Goal: Communication & Community: Answer question/provide support

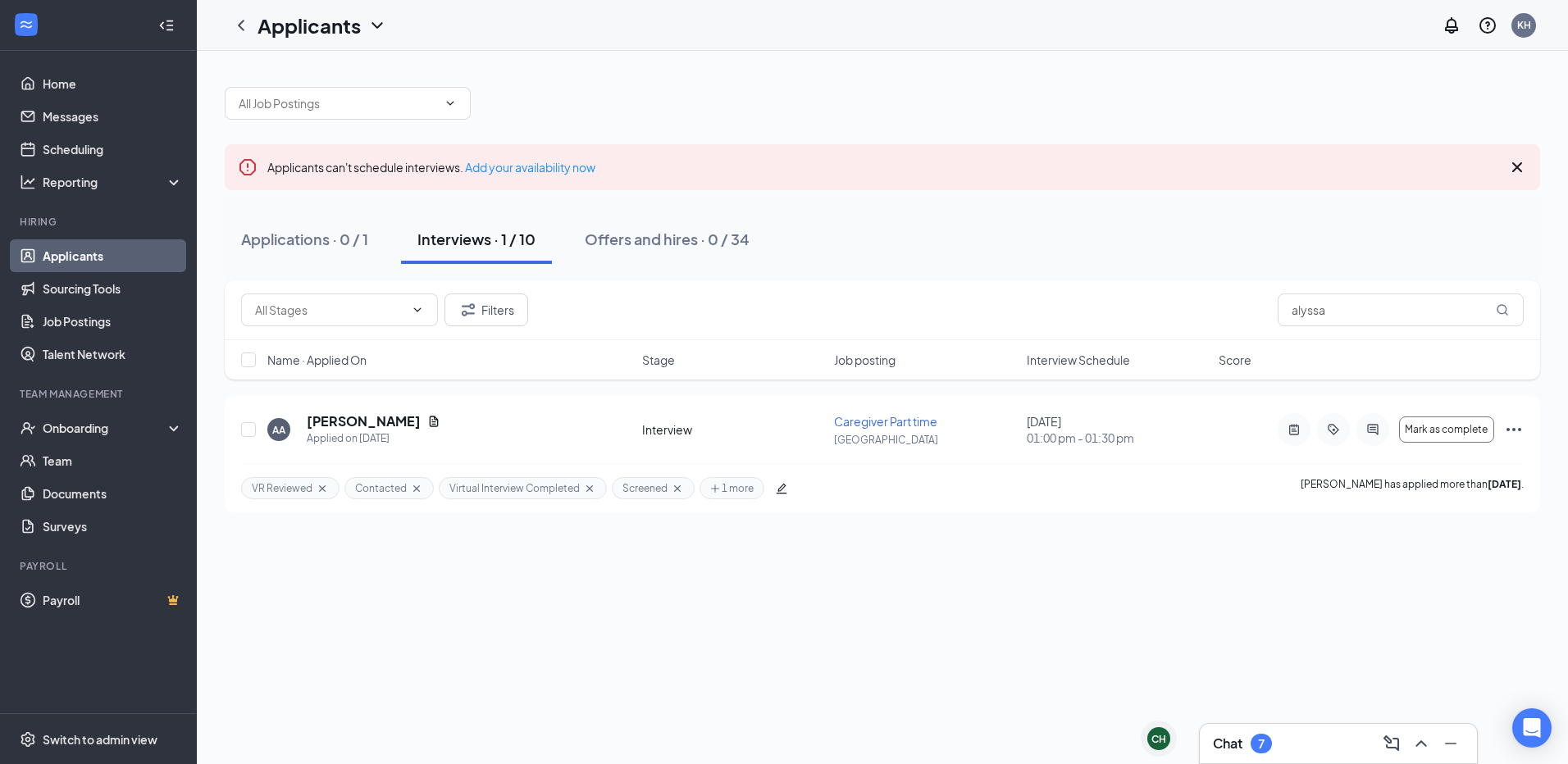
click at [1240, 750] on h3 "Chat" at bounding box center [1227, 744] width 29 height 18
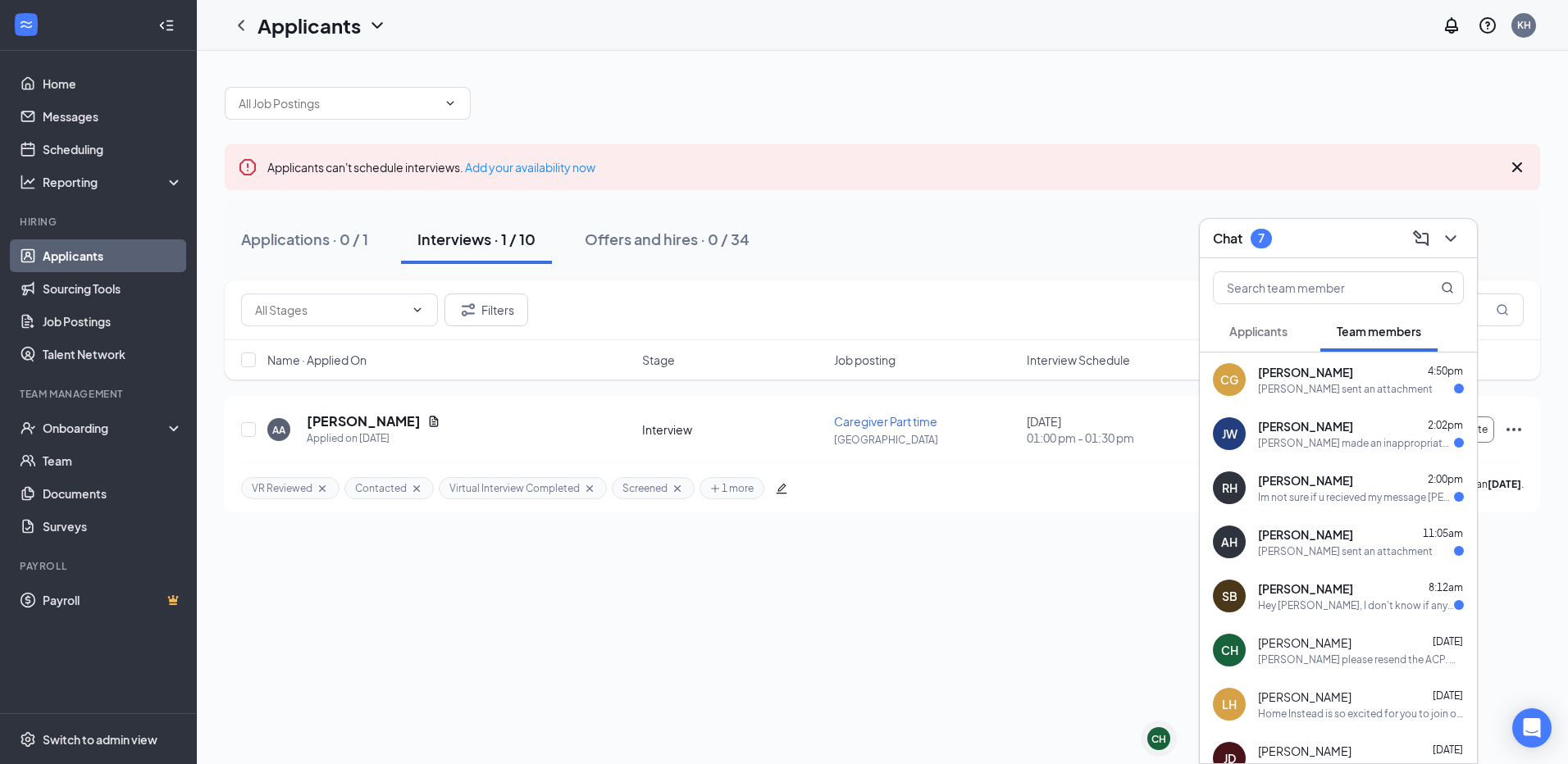
click at [1311, 497] on div "Im not sure if u recieved my message [PERSON_NAME] but [PERSON_NAME] did ask me…" at bounding box center [1356, 497] width 196 height 14
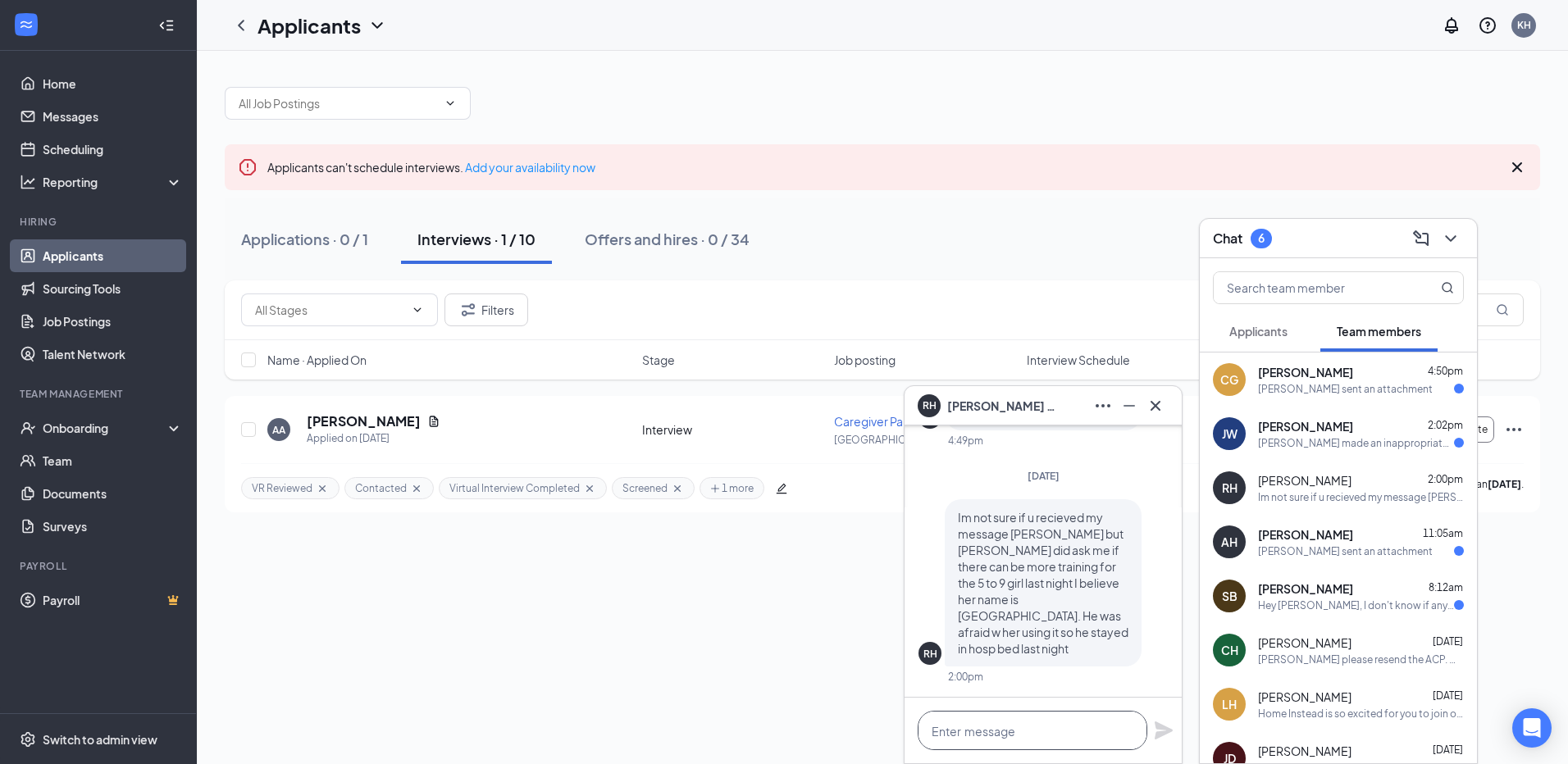
click at [961, 727] on textarea at bounding box center [1032, 730] width 230 height 39
drag, startPoint x: 995, startPoint y: 733, endPoint x: 1024, endPoint y: 732, distance: 29.0
click at [995, 733] on textarea "I passed this on tho scheduling" at bounding box center [1032, 730] width 230 height 39
click at [1029, 731] on textarea "I passed this on tho scheduling" at bounding box center [1032, 730] width 230 height 39
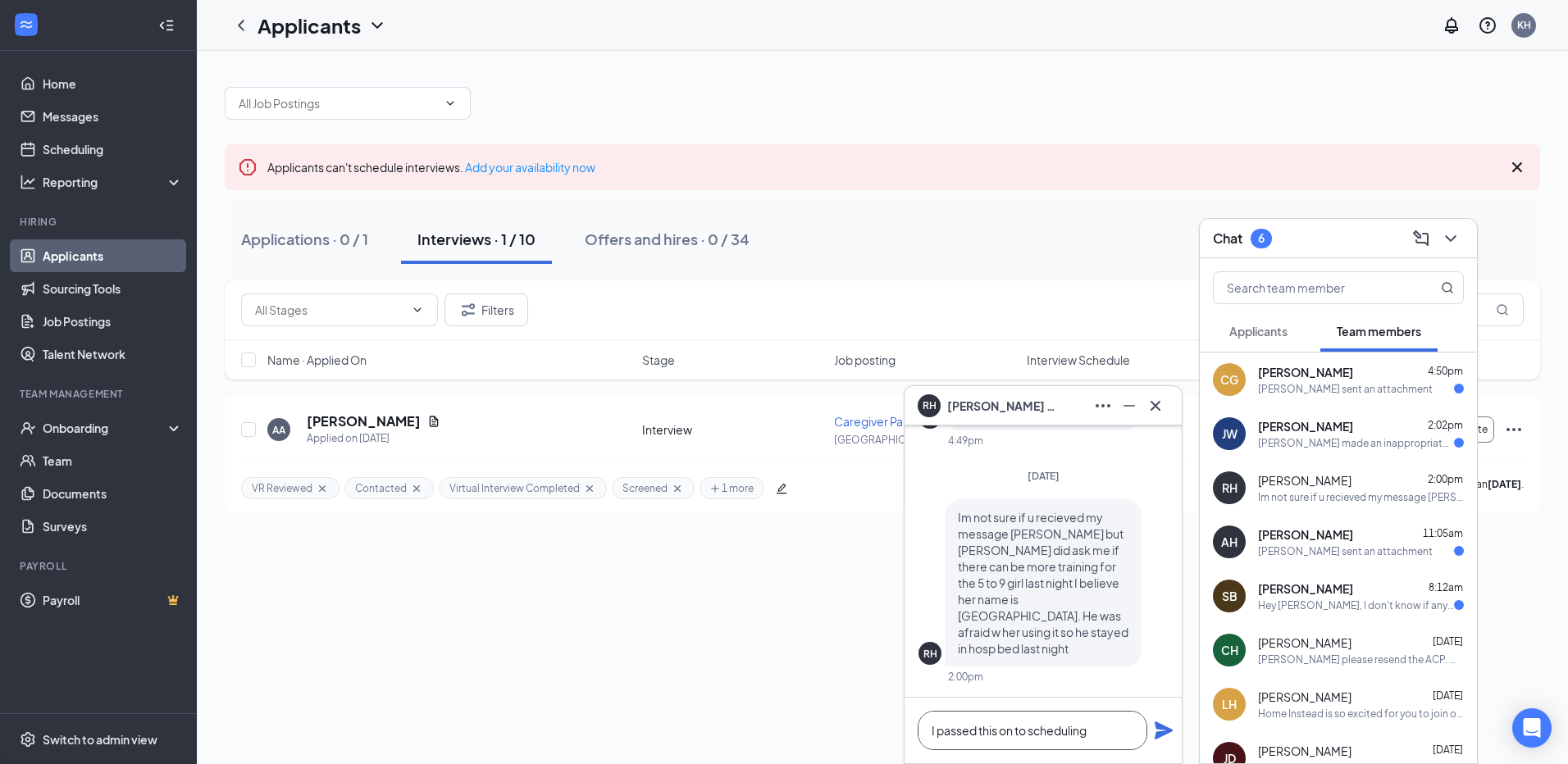
click at [1105, 729] on textarea "I passed this on to scheduling" at bounding box center [1032, 730] width 230 height 39
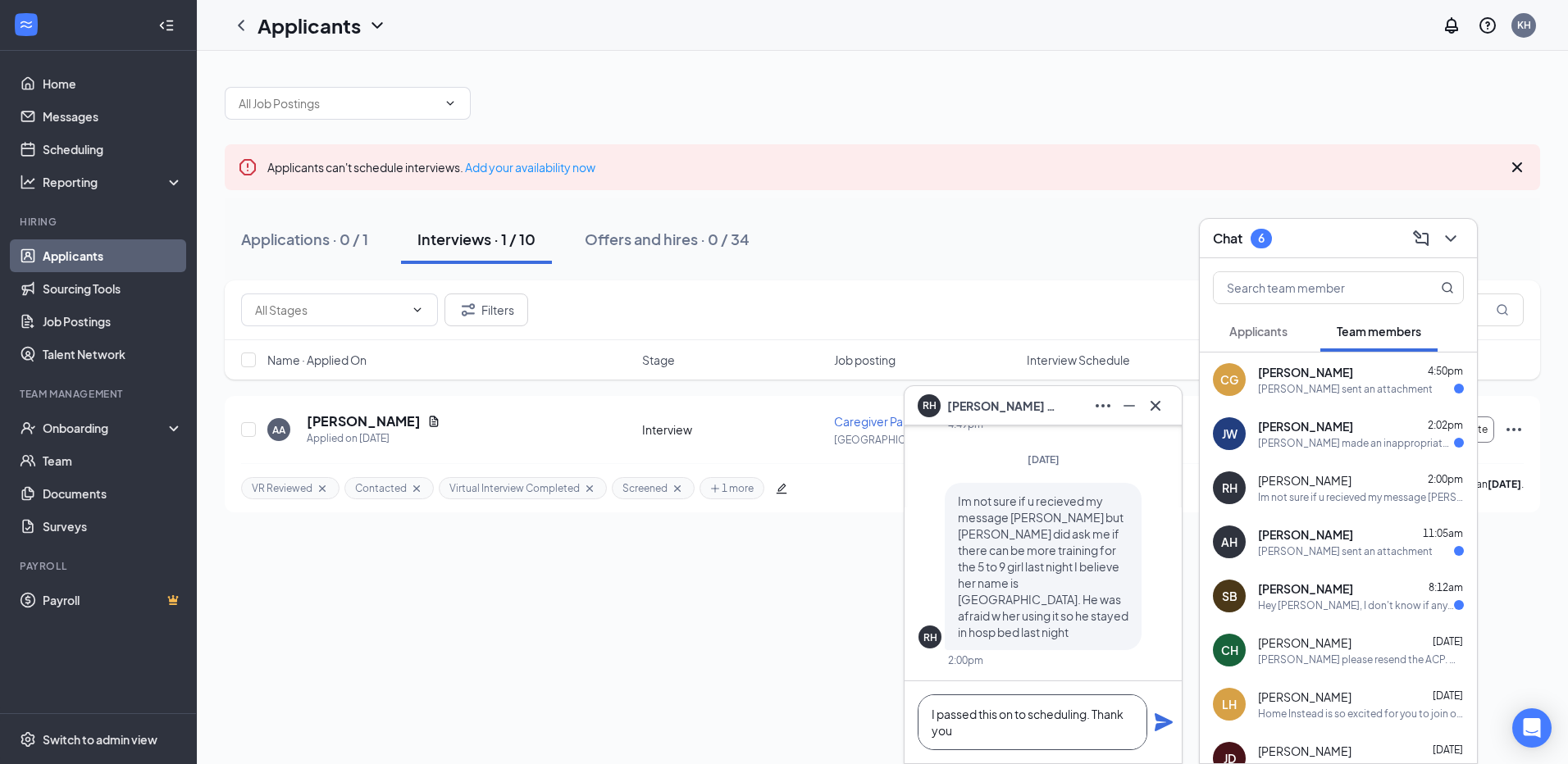
type textarea "I passed this on to scheduling. Thank you"
click at [1159, 718] on icon "Plane" at bounding box center [1164, 722] width 18 height 18
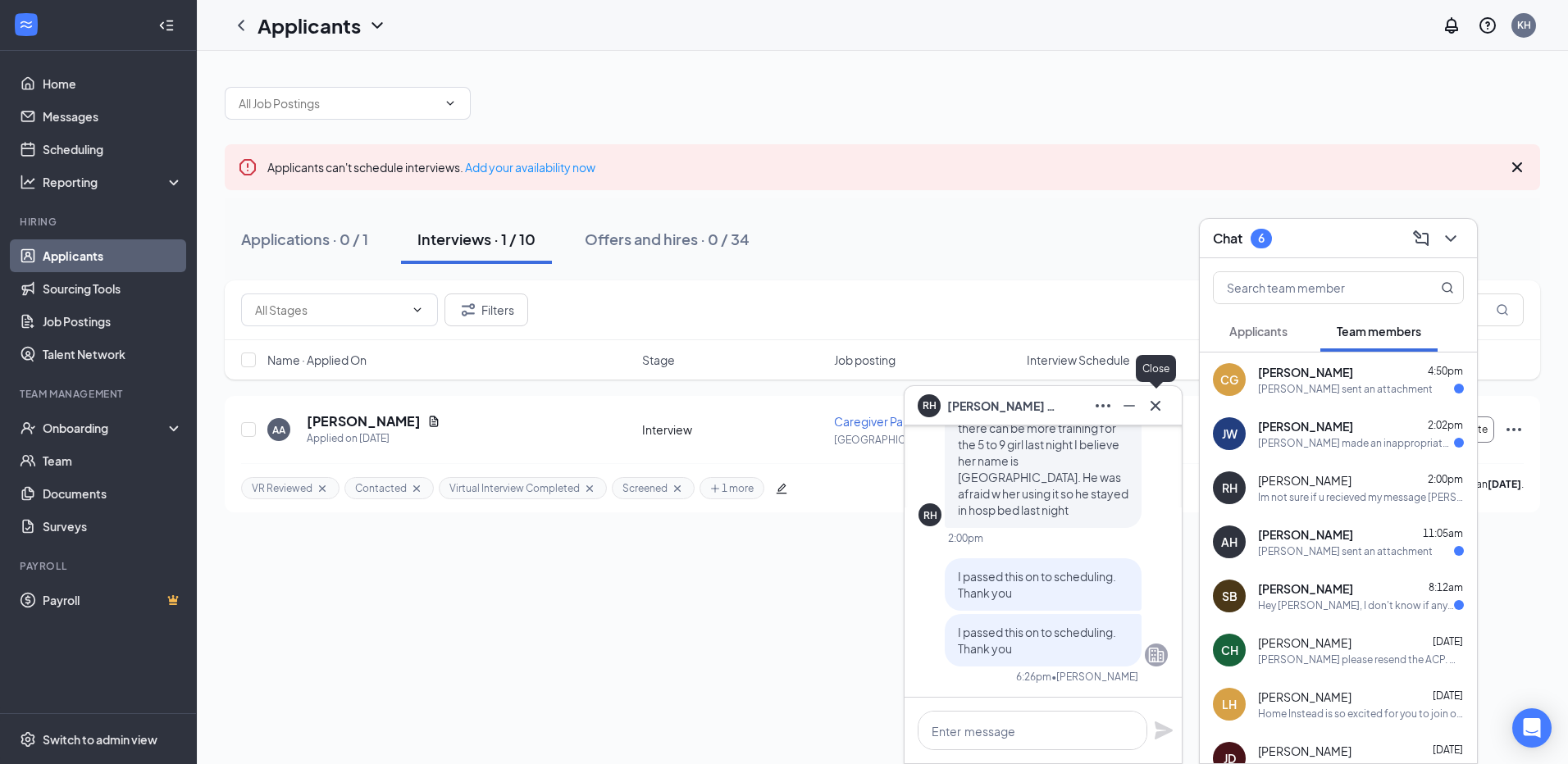
click at [1154, 406] on icon "Cross" at bounding box center [1156, 405] width 10 height 10
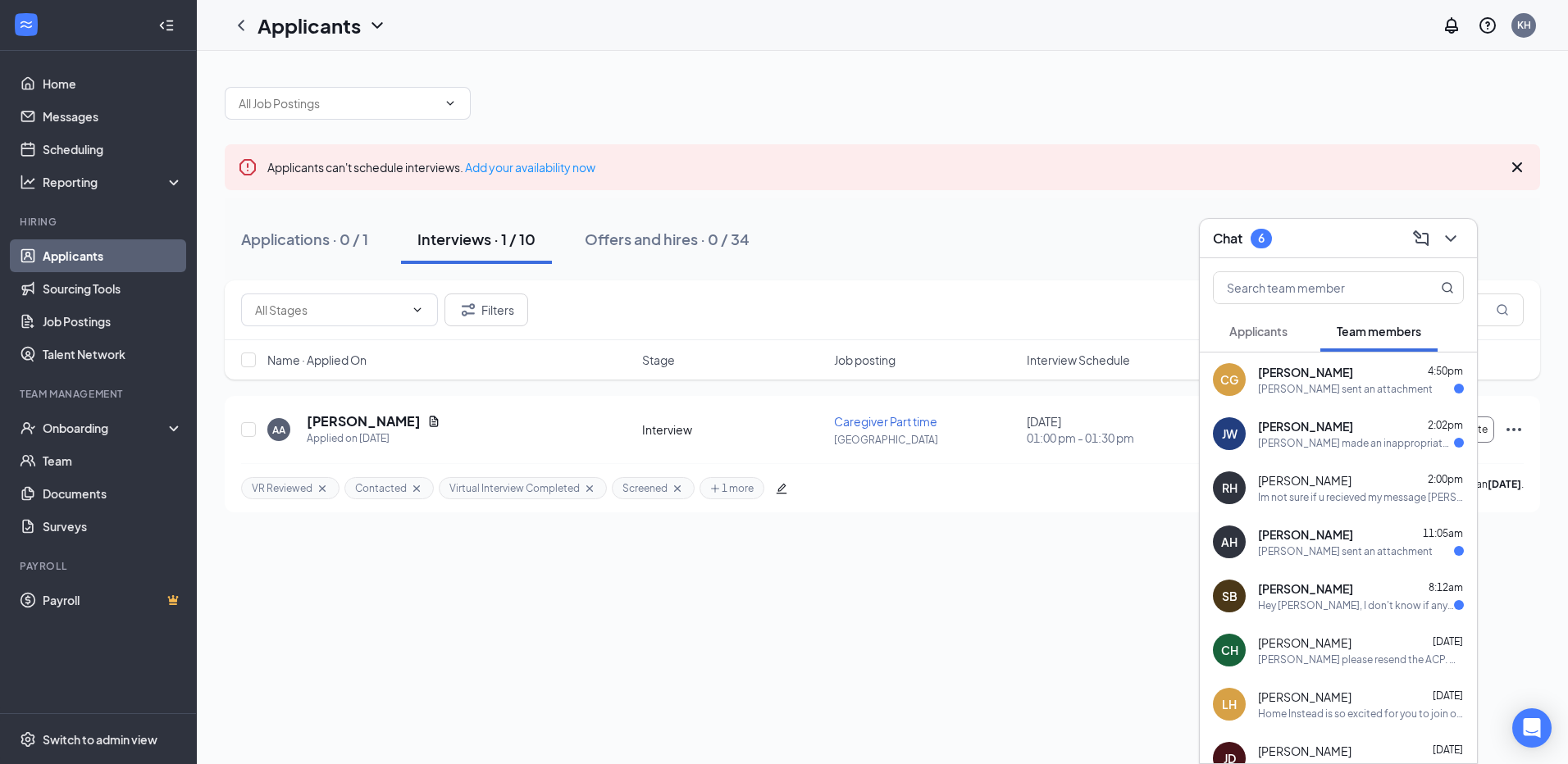
click at [1320, 602] on div "Hey [PERSON_NAME], I don't know if anybody got in touch with you yet but I just…" at bounding box center [1356, 605] width 196 height 14
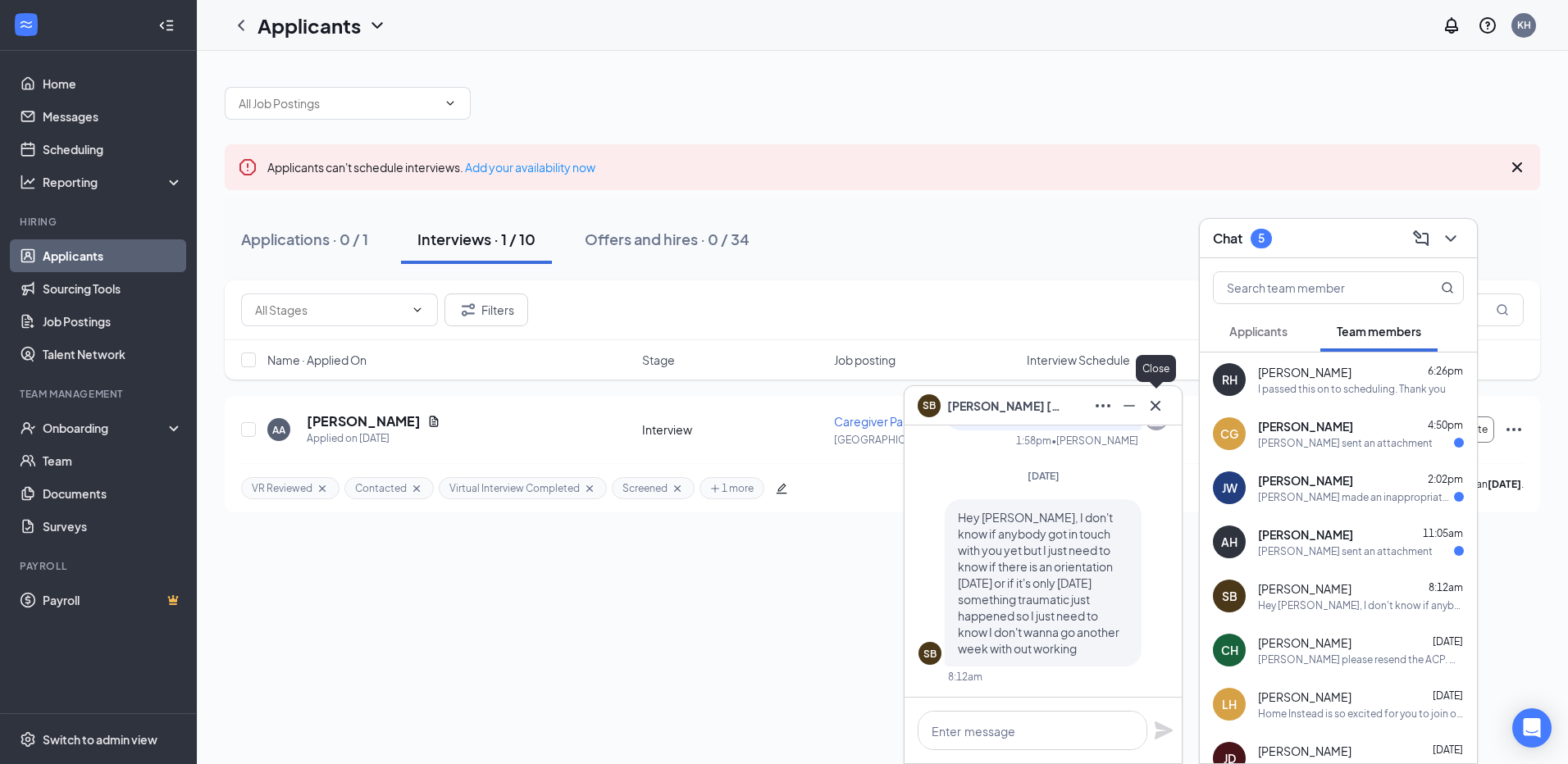
click at [1155, 405] on icon "Cross" at bounding box center [1156, 405] width 10 height 10
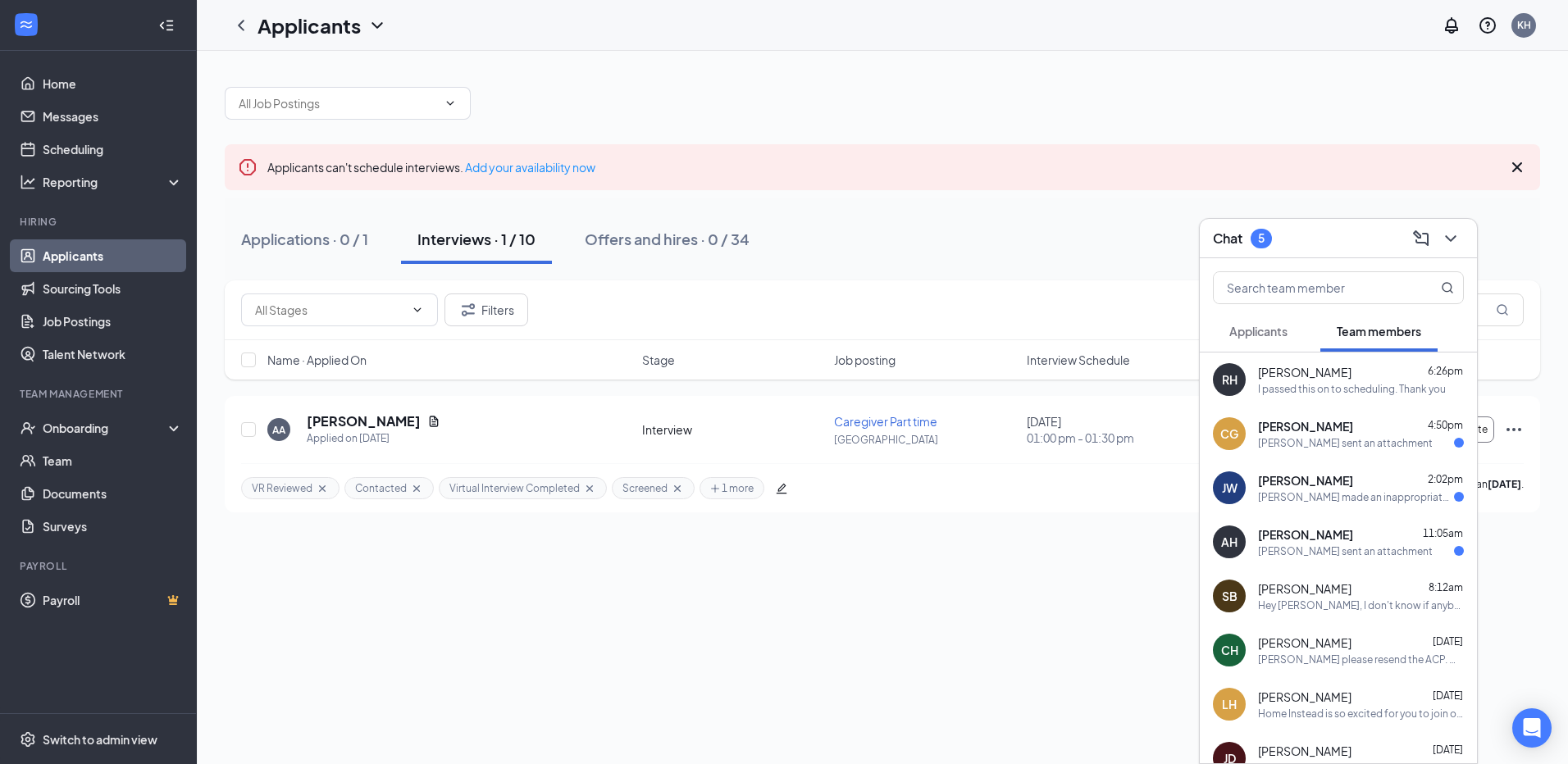
click at [1324, 483] on span "[PERSON_NAME]" at bounding box center [1305, 481] width 95 height 17
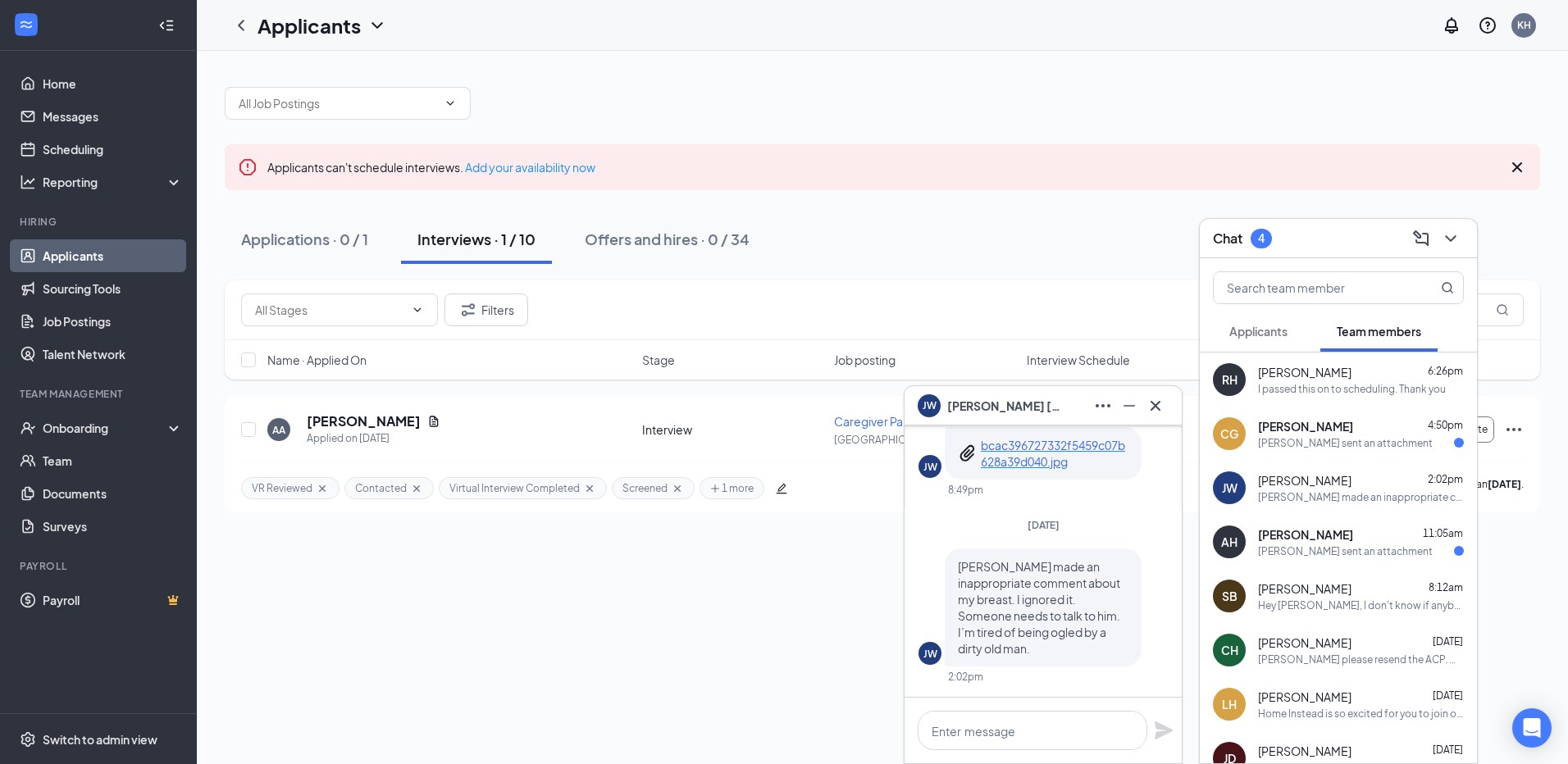
click at [1274, 567] on div "AH [PERSON_NAME] 11:05am [PERSON_NAME] sent an attachment" at bounding box center [1338, 542] width 277 height 54
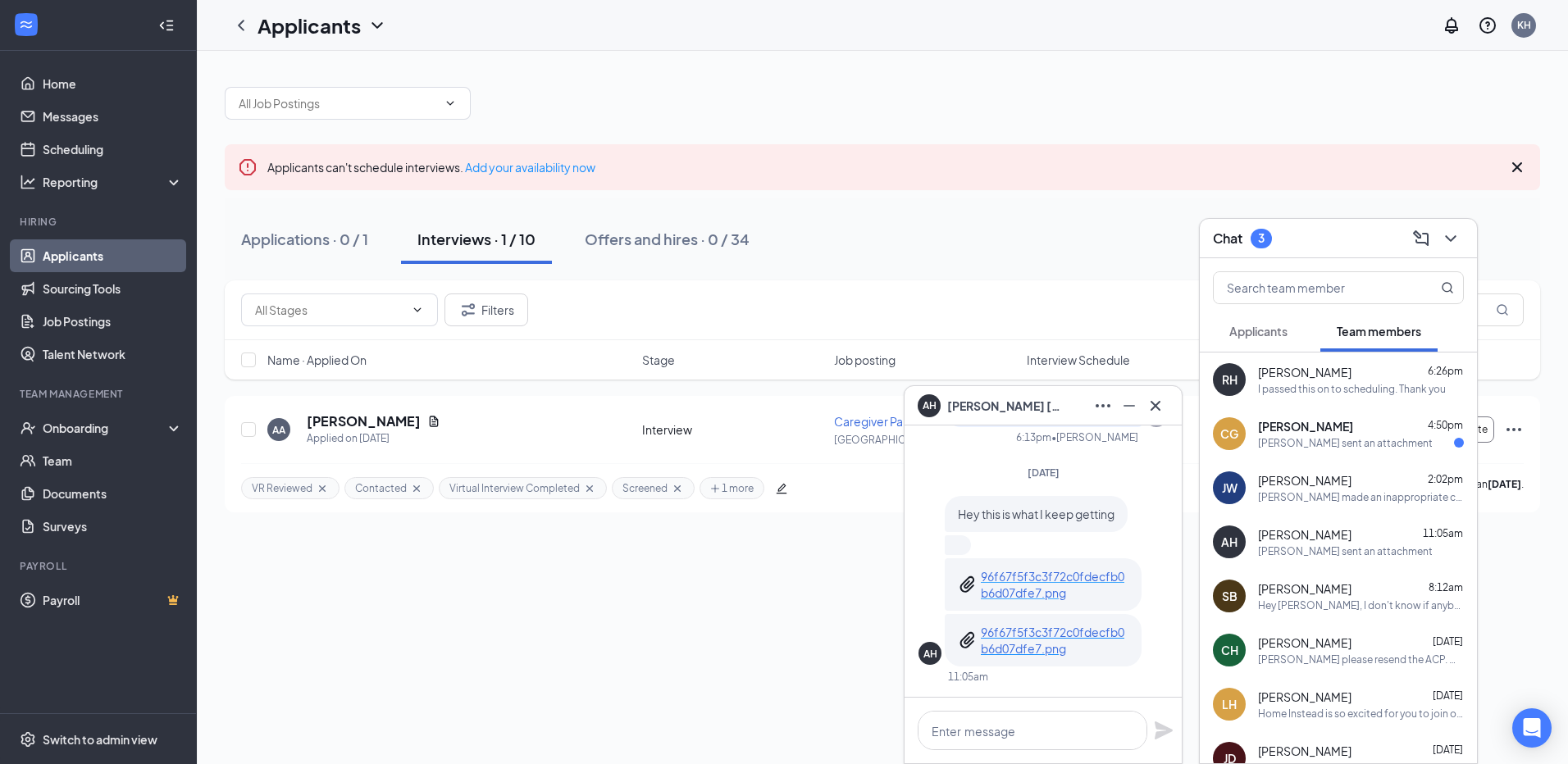
click at [1013, 579] on p "96f67f5f3c3f72c0fdecfb0b6d07dfe7.png" at bounding box center [1055, 584] width 148 height 33
click at [1157, 405] on icon "Cross" at bounding box center [1156, 405] width 10 height 10
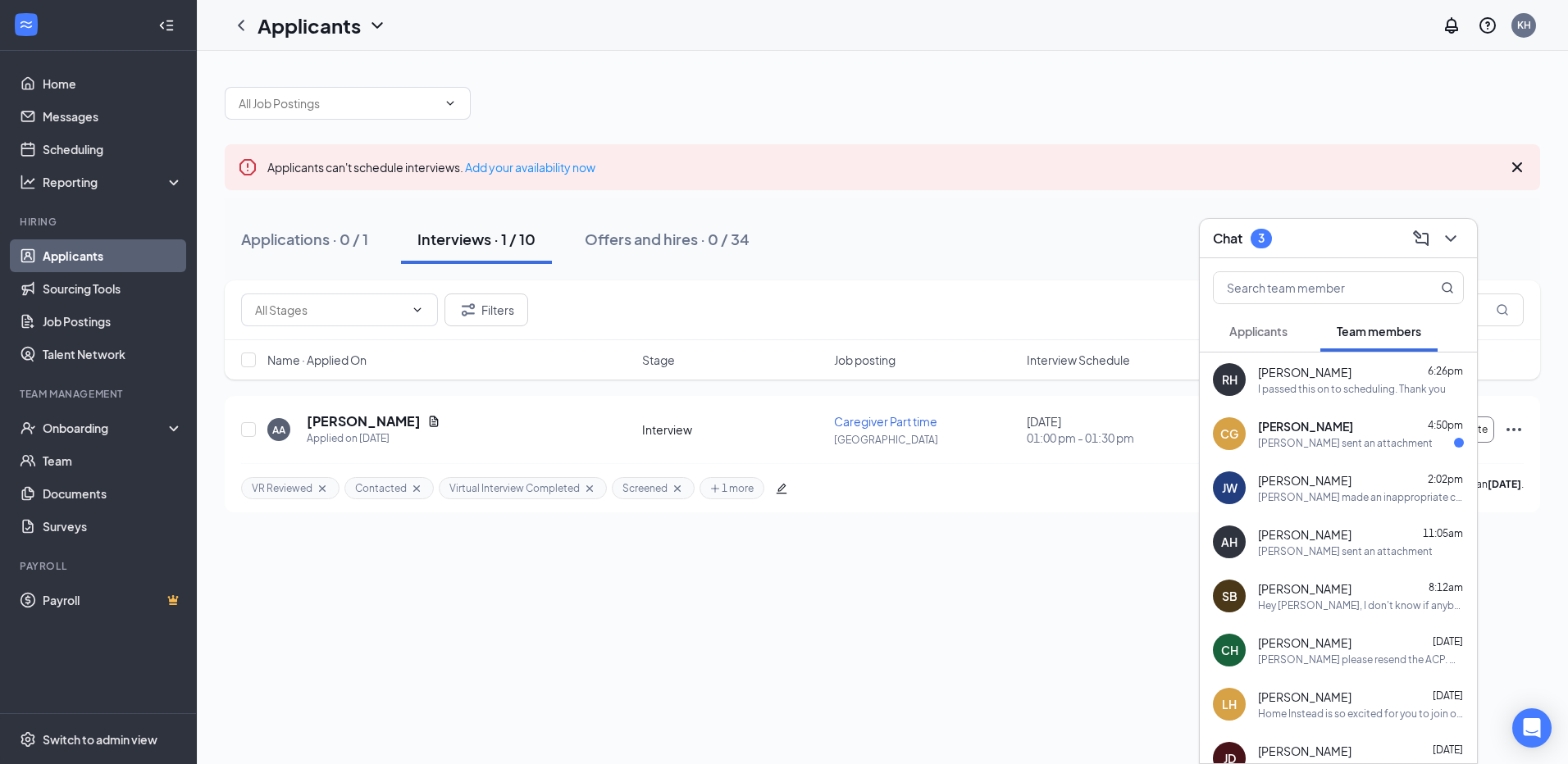
click at [1233, 236] on h3 "Chat" at bounding box center [1227, 239] width 29 height 18
